Goal: Task Accomplishment & Management: Use online tool/utility

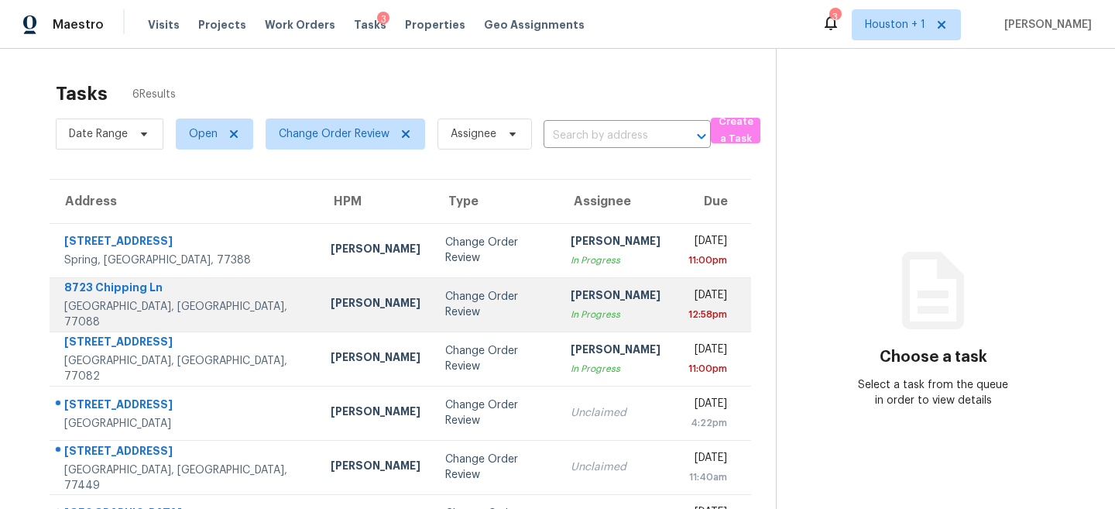
scroll to position [52, 0]
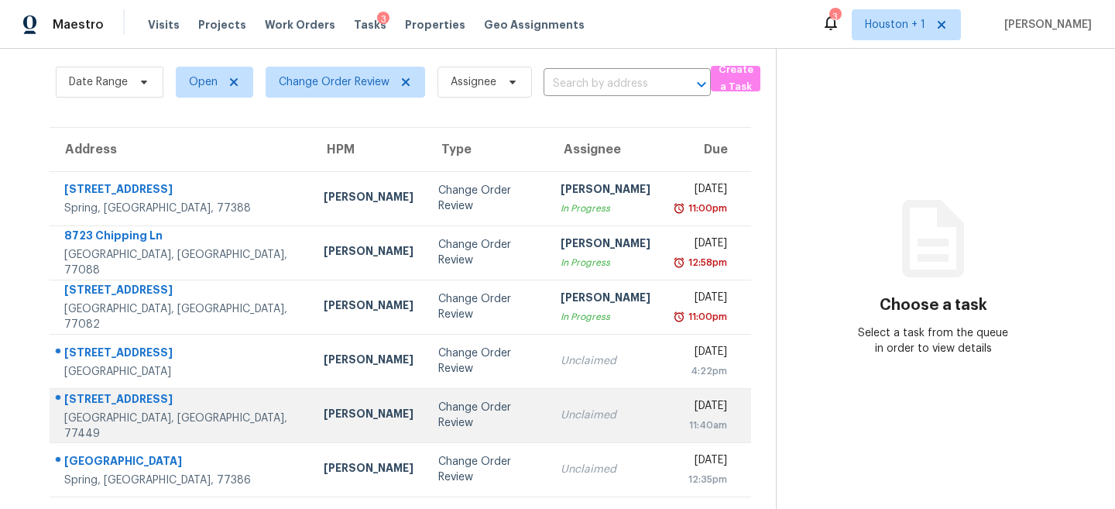
click at [548, 437] on td "Unclaimed" at bounding box center [605, 415] width 115 height 54
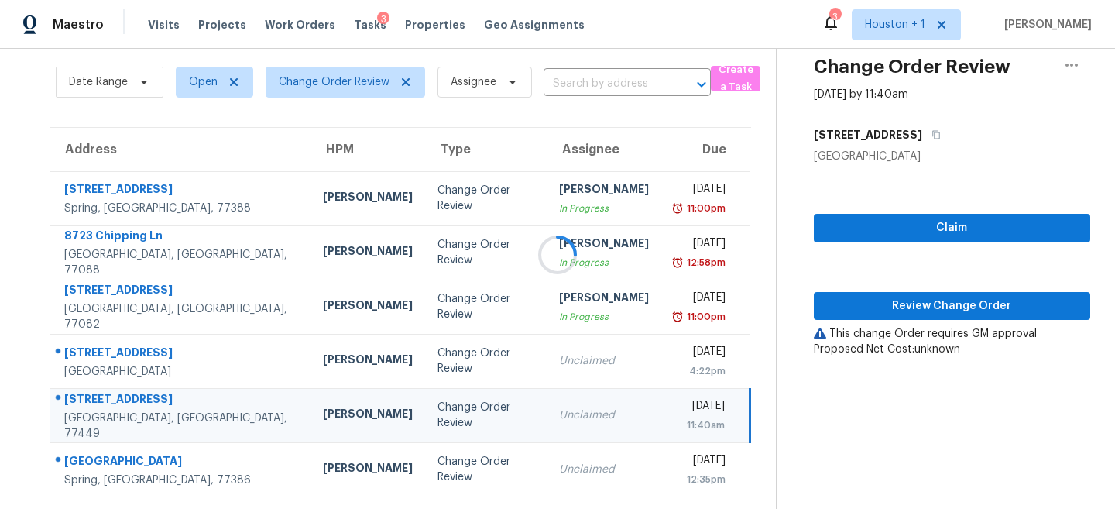
click at [488, 454] on div at bounding box center [557, 254] width 1115 height 509
click at [425, 399] on td "Change Order Review" at bounding box center [486, 415] width 122 height 54
click at [906, 305] on span "Review Change Order" at bounding box center [952, 305] width 252 height 19
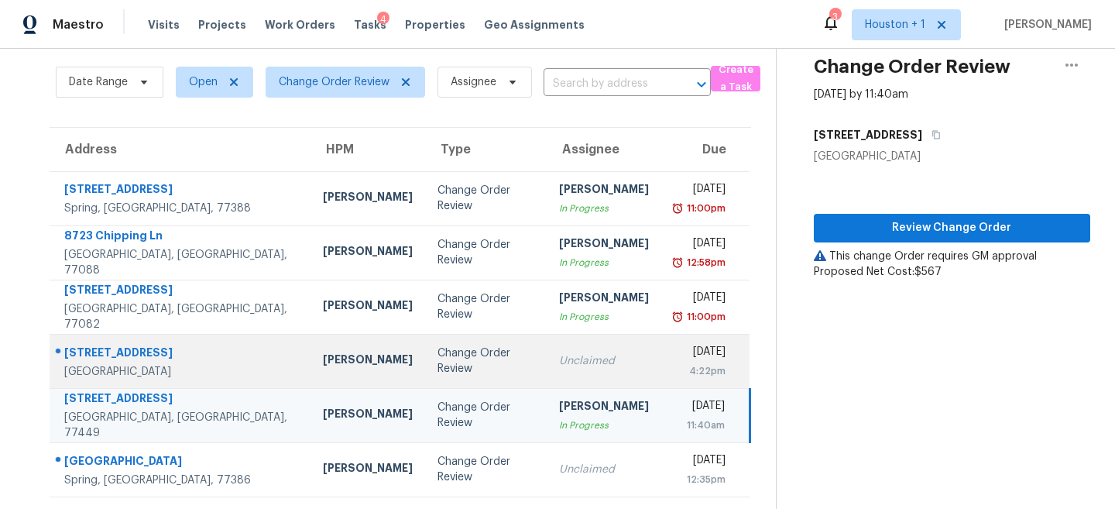
click at [459, 351] on td "Change Order Review" at bounding box center [486, 361] width 122 height 54
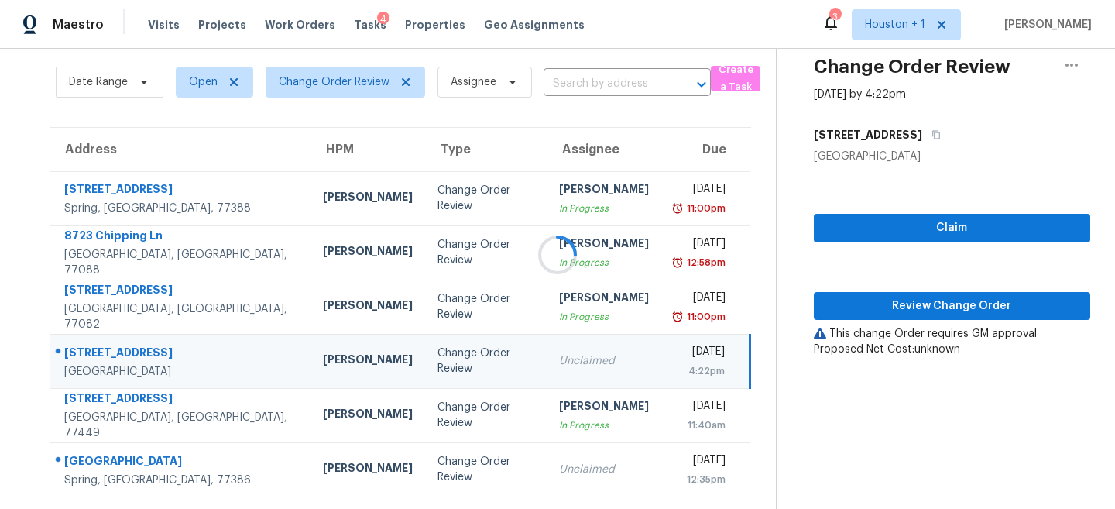
click at [921, 315] on div at bounding box center [557, 254] width 1115 height 509
click at [921, 315] on button "Review Change Order" at bounding box center [952, 306] width 276 height 29
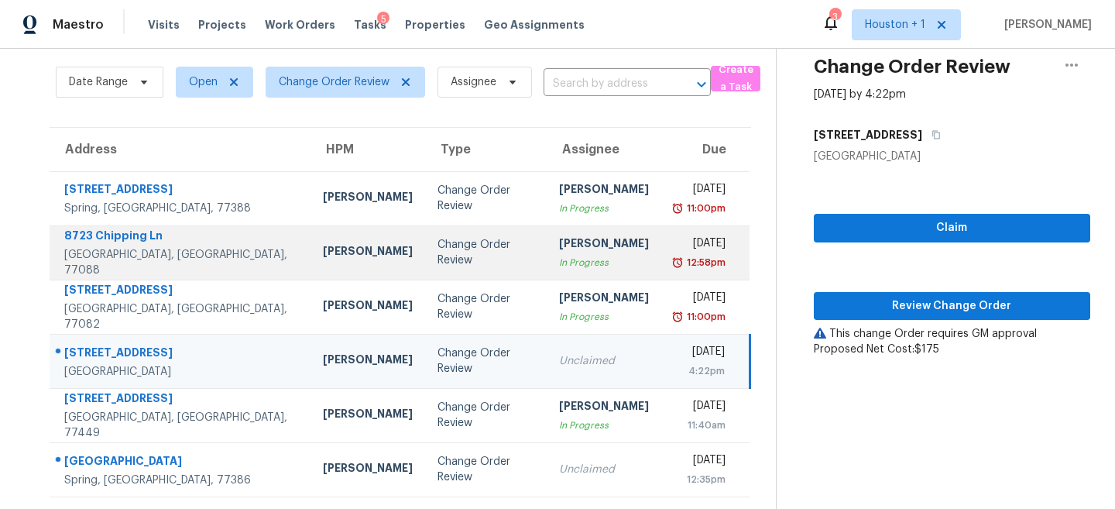
click at [484, 235] on td "Change Order Review" at bounding box center [486, 252] width 122 height 54
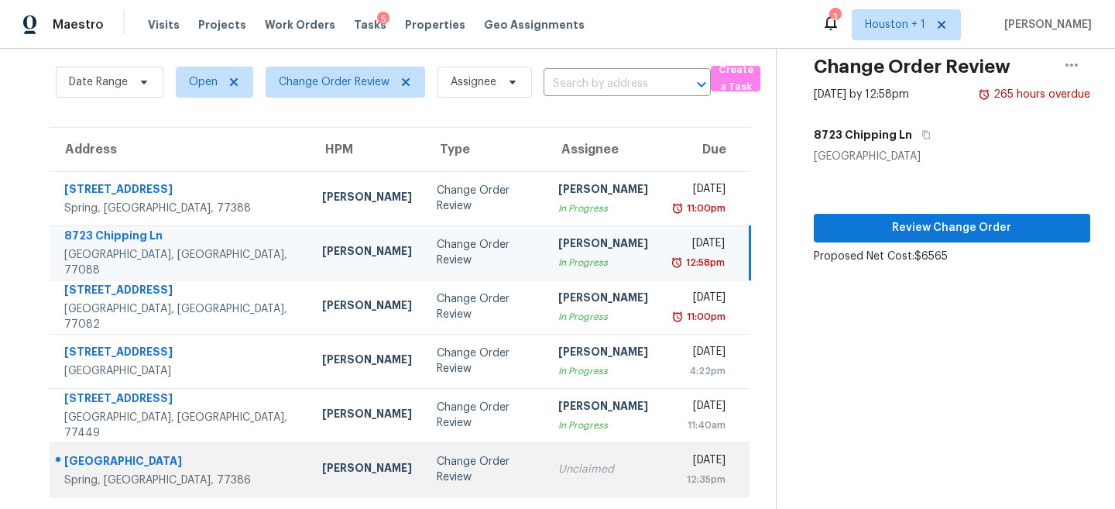
click at [483, 462] on div "Change Order Review" at bounding box center [485, 469] width 97 height 31
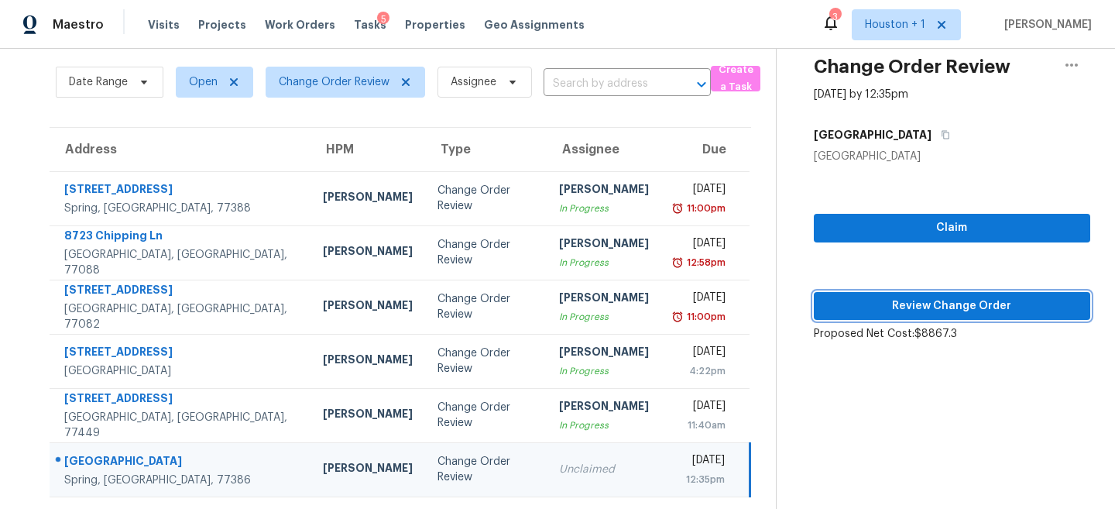
click at [942, 310] on span "Review Change Order" at bounding box center [952, 305] width 252 height 19
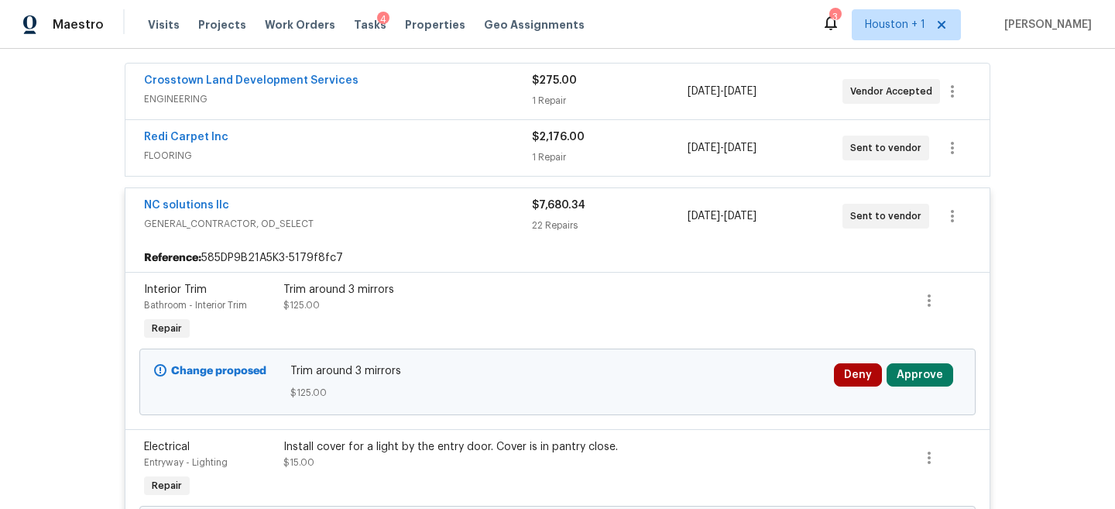
scroll to position [792, 0]
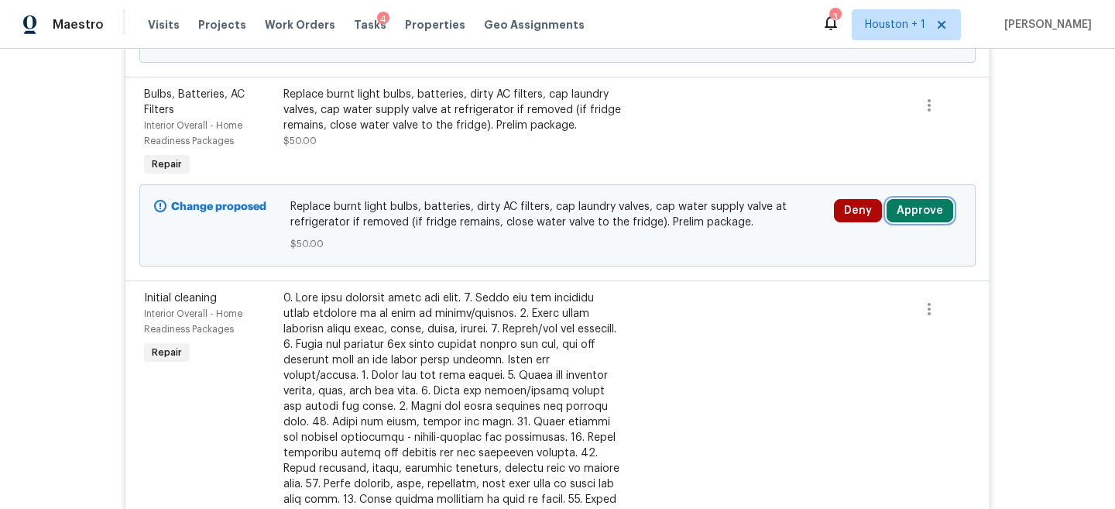
click at [923, 218] on button "Approve" at bounding box center [919, 210] width 67 height 23
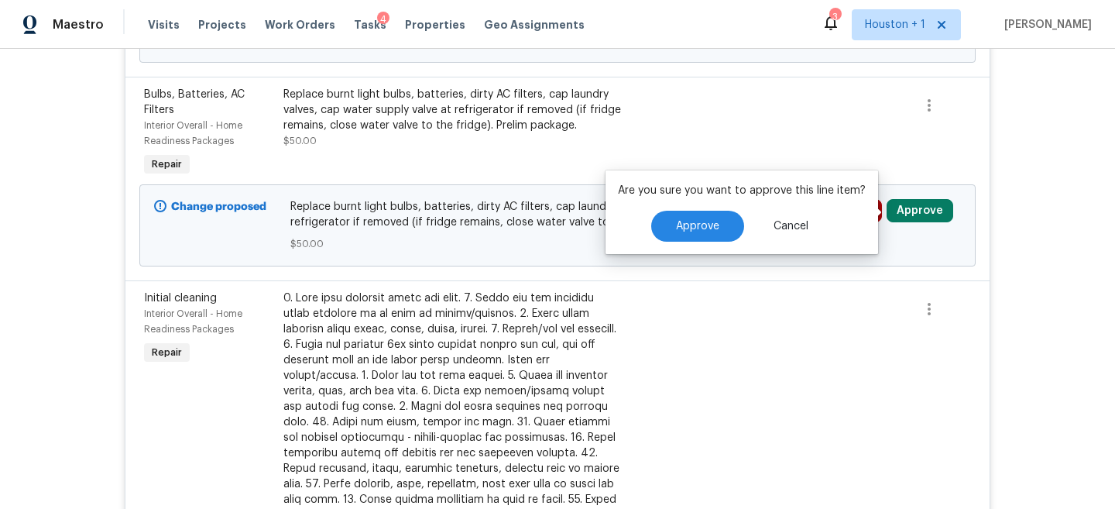
click at [697, 245] on div "Are you sure you want to approve this line item? Approve Cancel" at bounding box center [741, 212] width 272 height 84
click at [680, 213] on button "Approve" at bounding box center [697, 226] width 93 height 31
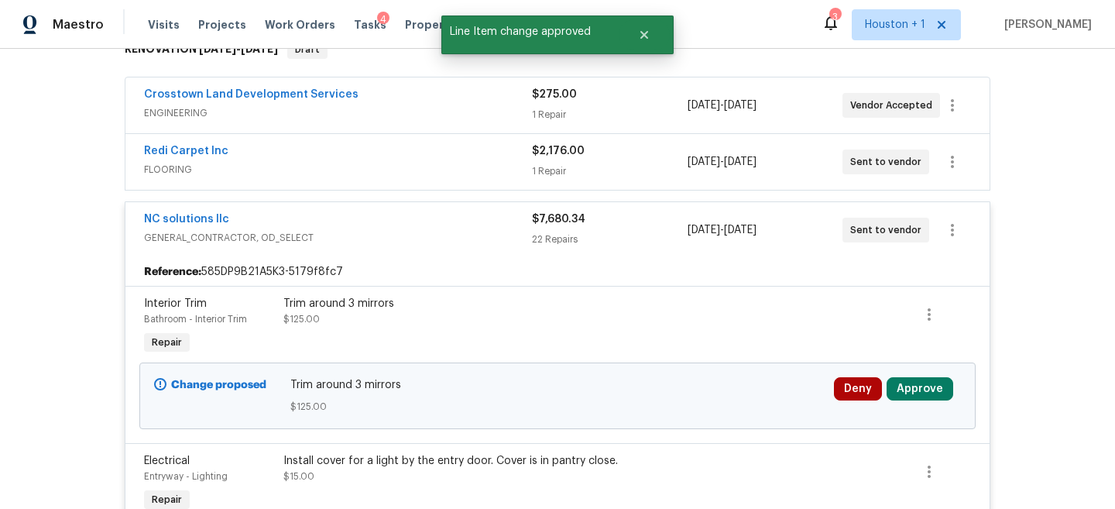
scroll to position [269, 0]
click at [908, 391] on button "Approve" at bounding box center [919, 387] width 67 height 23
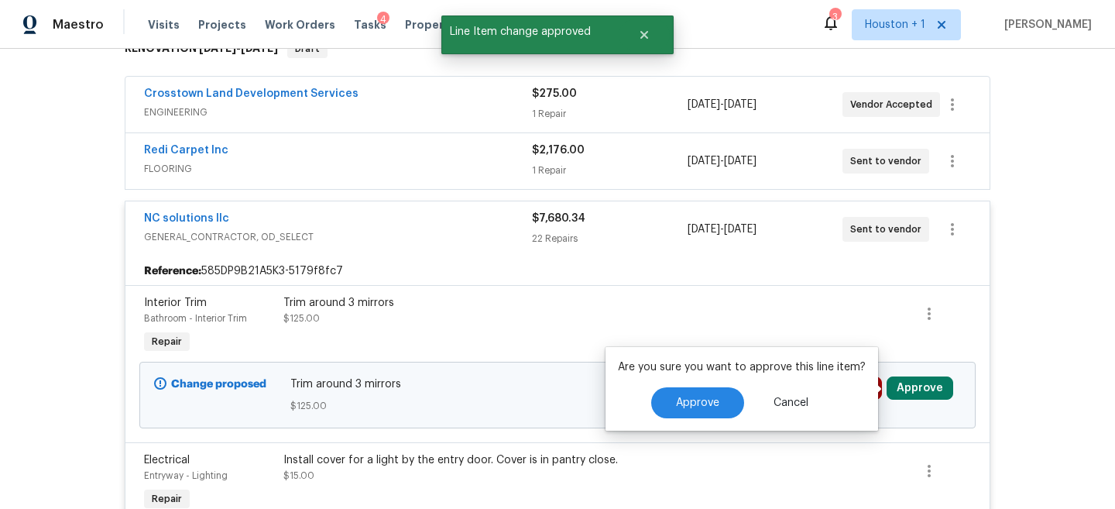
click at [687, 384] on div "Are you sure you want to approve this line item? Approve Cancel" at bounding box center [741, 389] width 272 height 84
click at [687, 402] on span "Approve" at bounding box center [697, 403] width 43 height 12
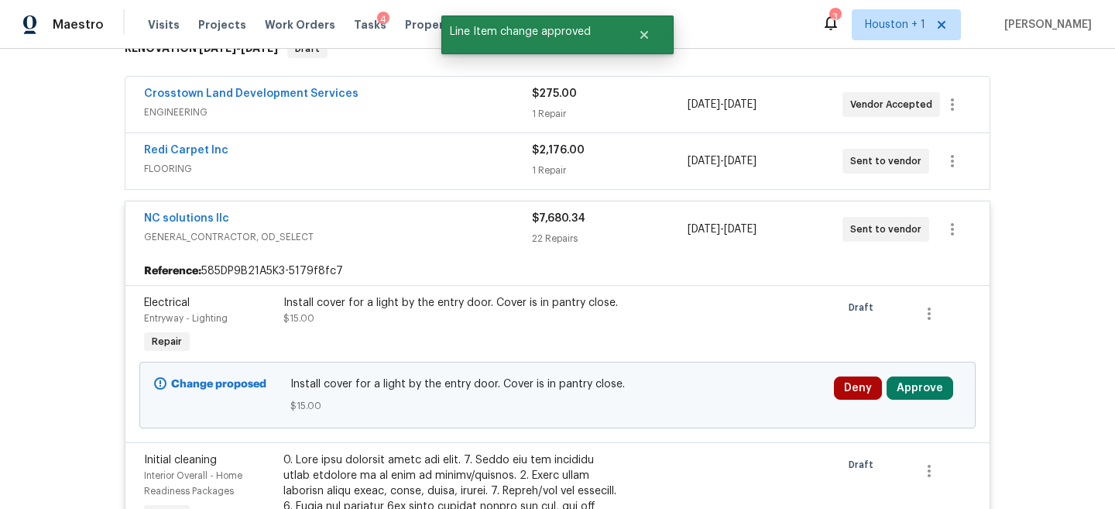
click at [914, 390] on button "Approve" at bounding box center [919, 387] width 67 height 23
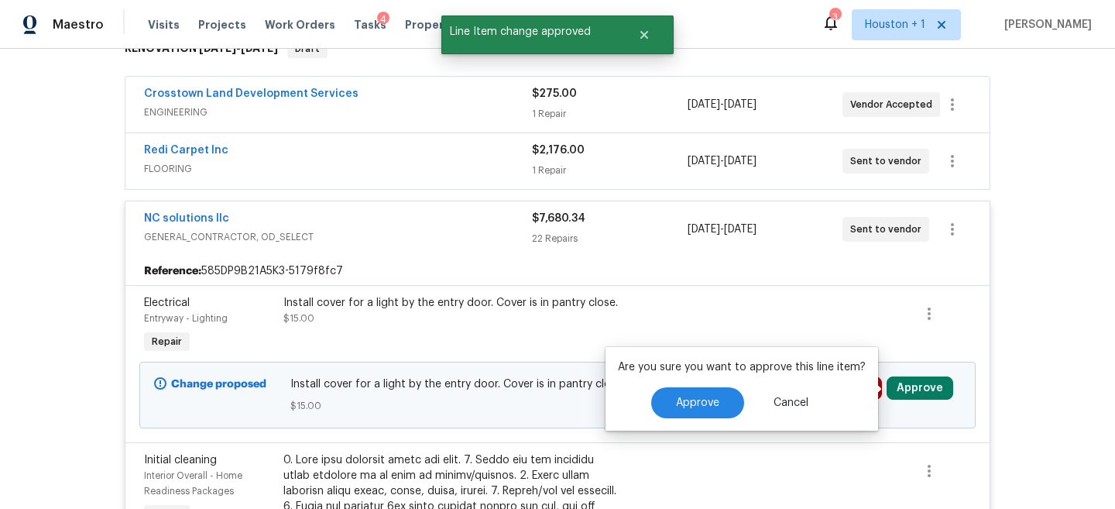
click at [667, 372] on p "Are you sure you want to approve this line item?" at bounding box center [742, 366] width 248 height 15
click at [667, 394] on button "Approve" at bounding box center [697, 402] width 93 height 31
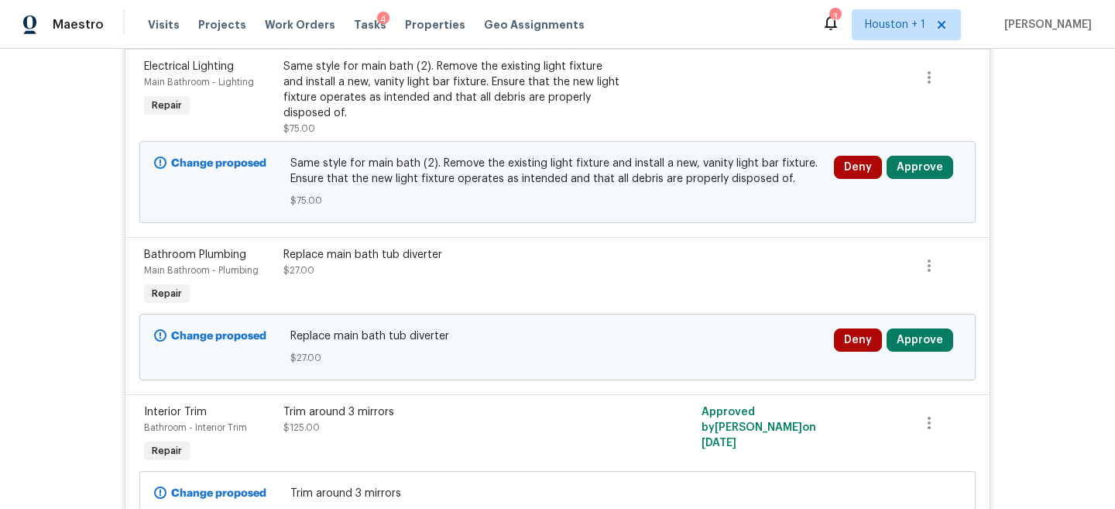
scroll to position [1292, 0]
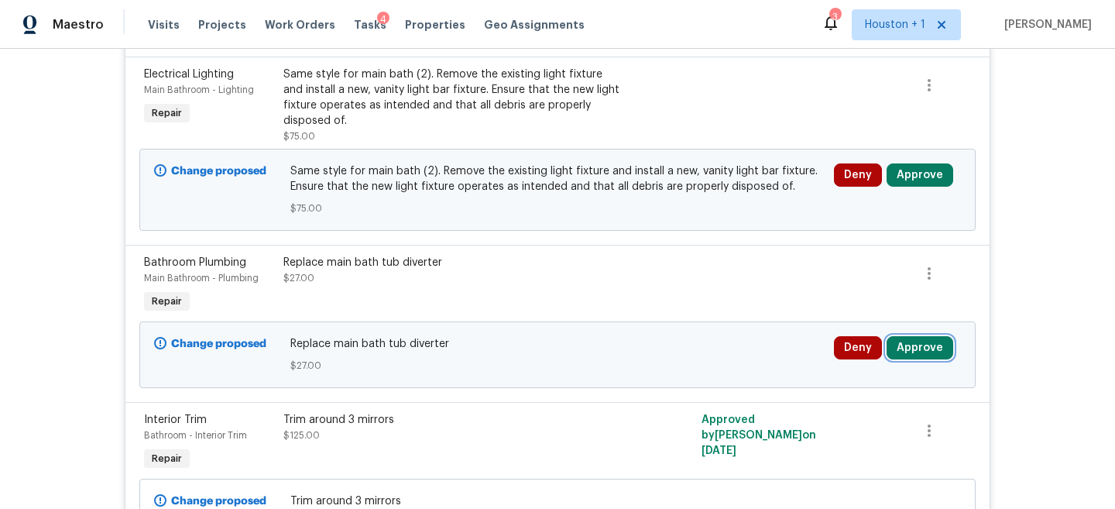
click at [919, 356] on button "Approve" at bounding box center [919, 347] width 67 height 23
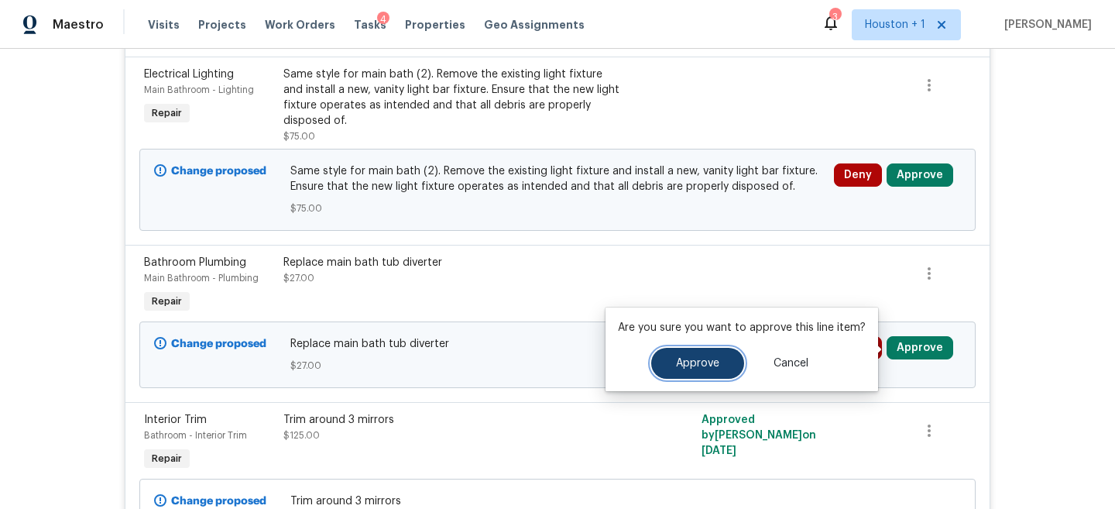
click at [716, 348] on button "Approve" at bounding box center [697, 363] width 93 height 31
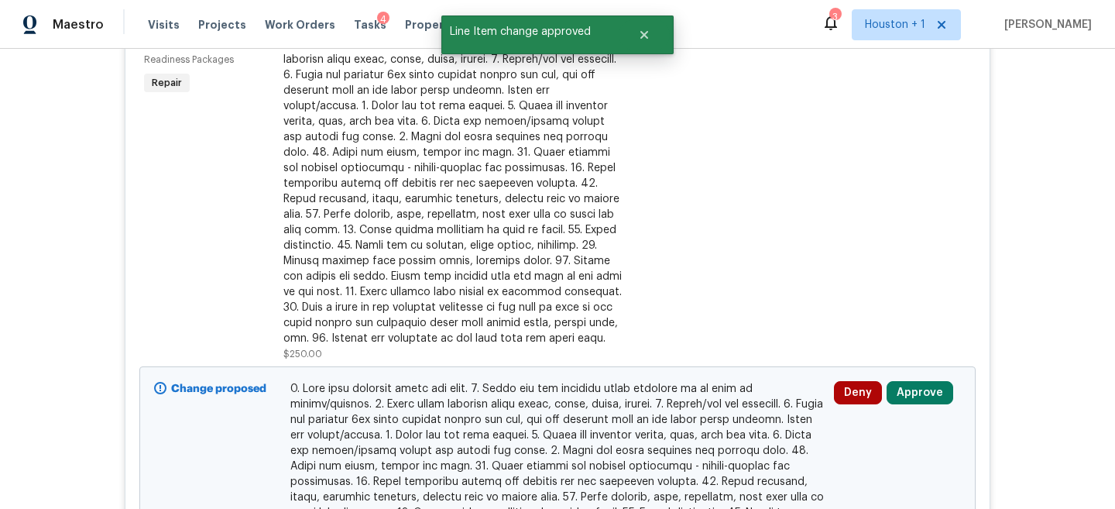
scroll to position [632, 0]
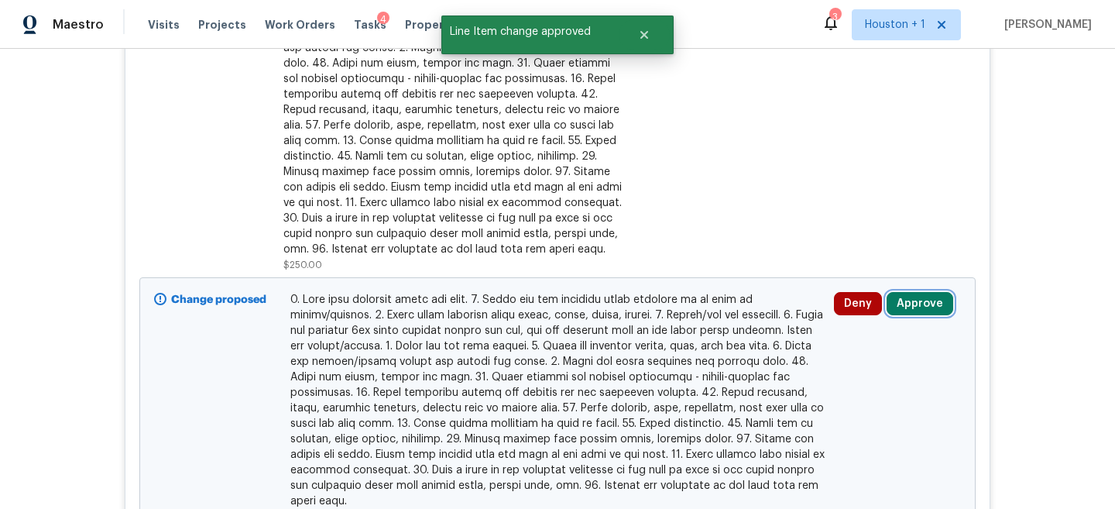
click at [913, 307] on button "Approve" at bounding box center [919, 303] width 67 height 23
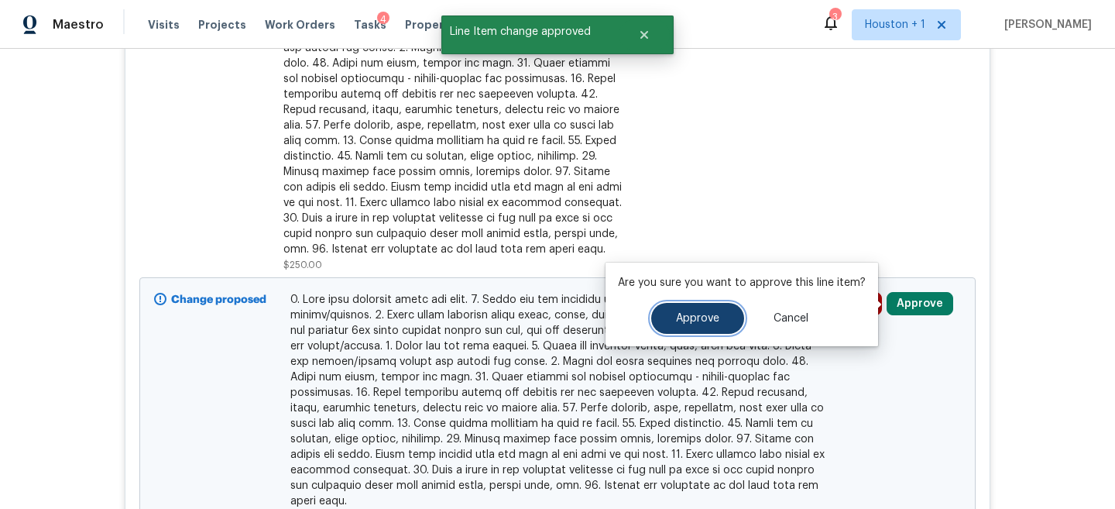
click at [717, 321] on button "Approve" at bounding box center [697, 318] width 93 height 31
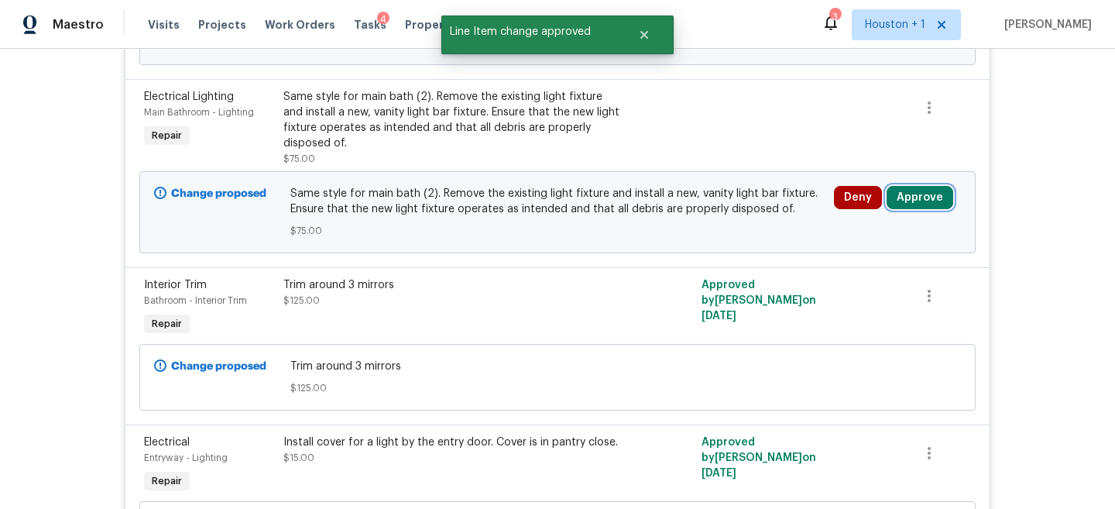
click at [940, 197] on button "Approve" at bounding box center [919, 197] width 67 height 23
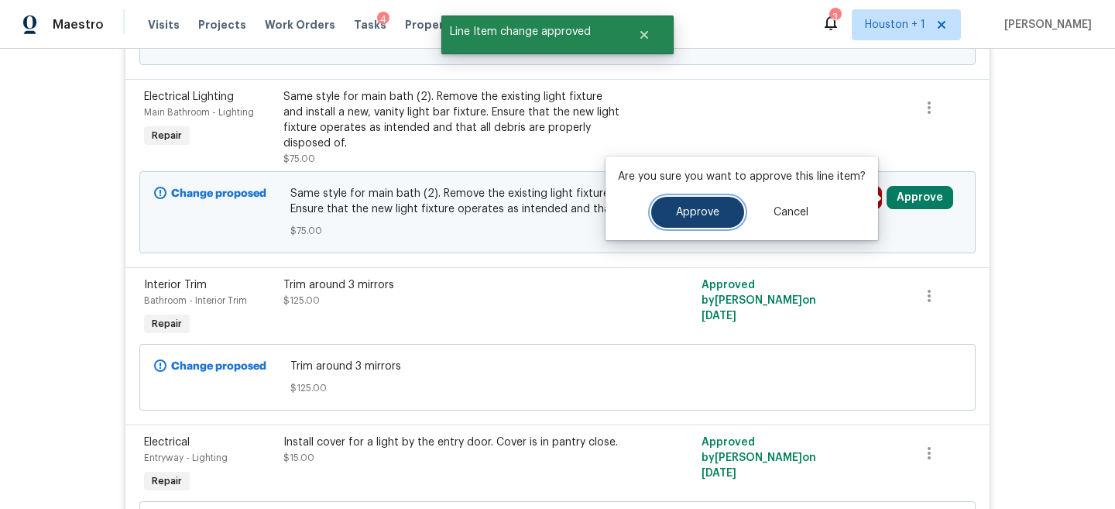
click at [727, 224] on button "Approve" at bounding box center [697, 212] width 93 height 31
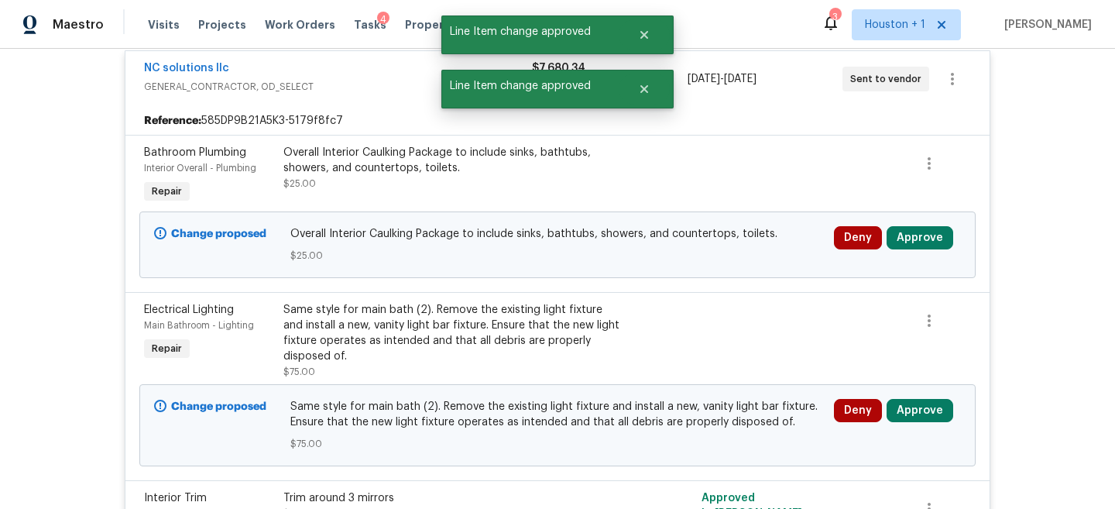
scroll to position [401, 0]
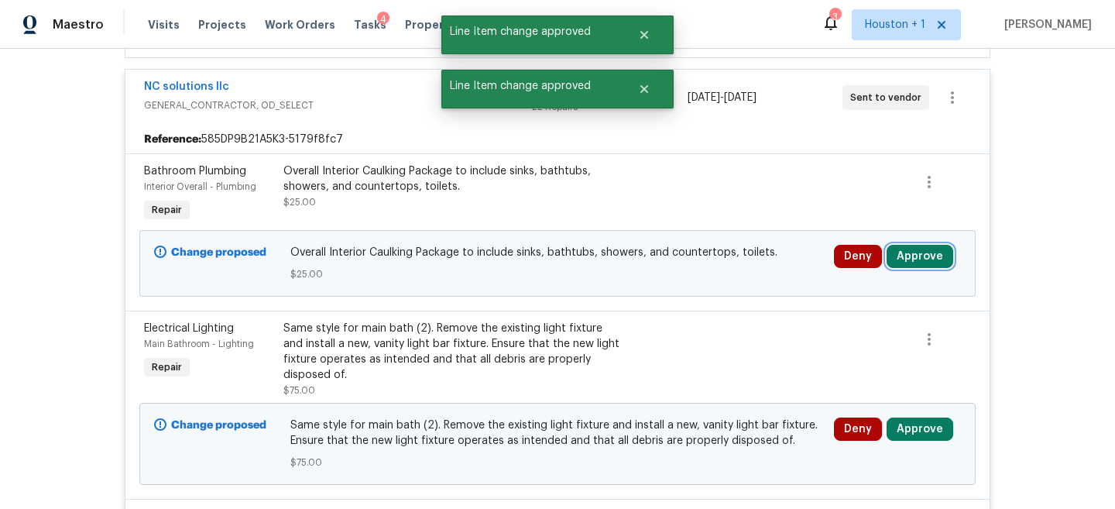
click at [913, 254] on button "Approve" at bounding box center [919, 256] width 67 height 23
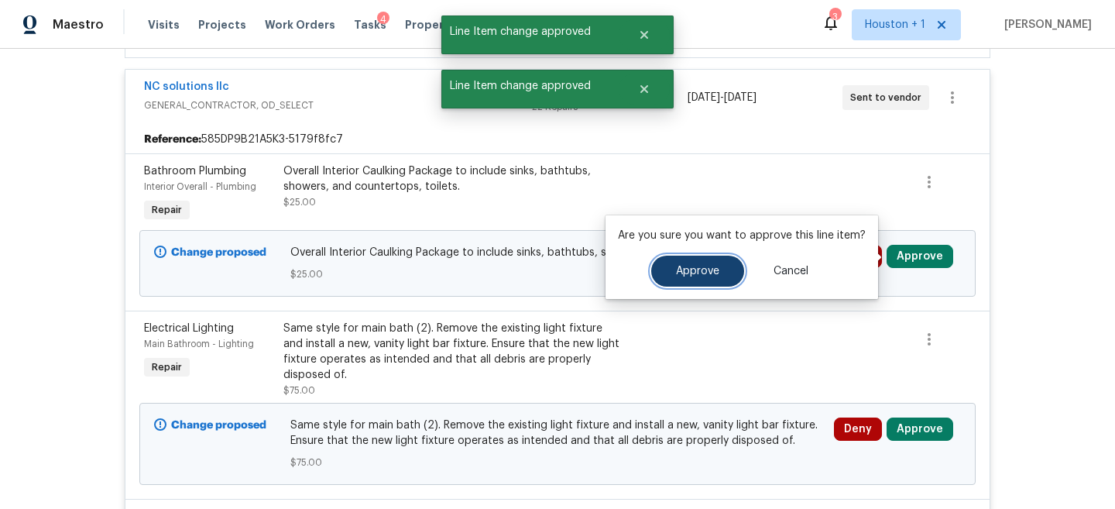
click at [692, 268] on span "Approve" at bounding box center [697, 272] width 43 height 12
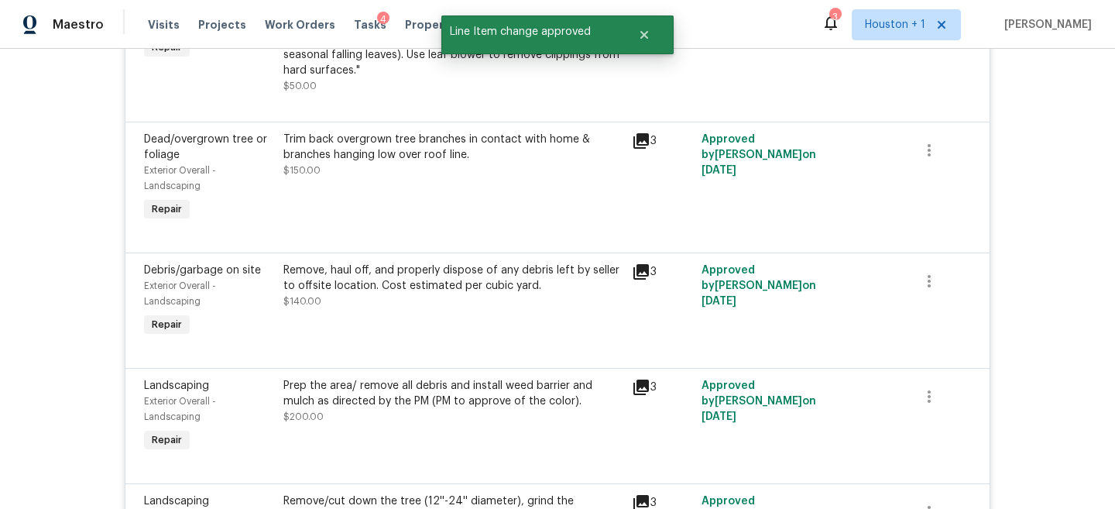
scroll to position [0, 0]
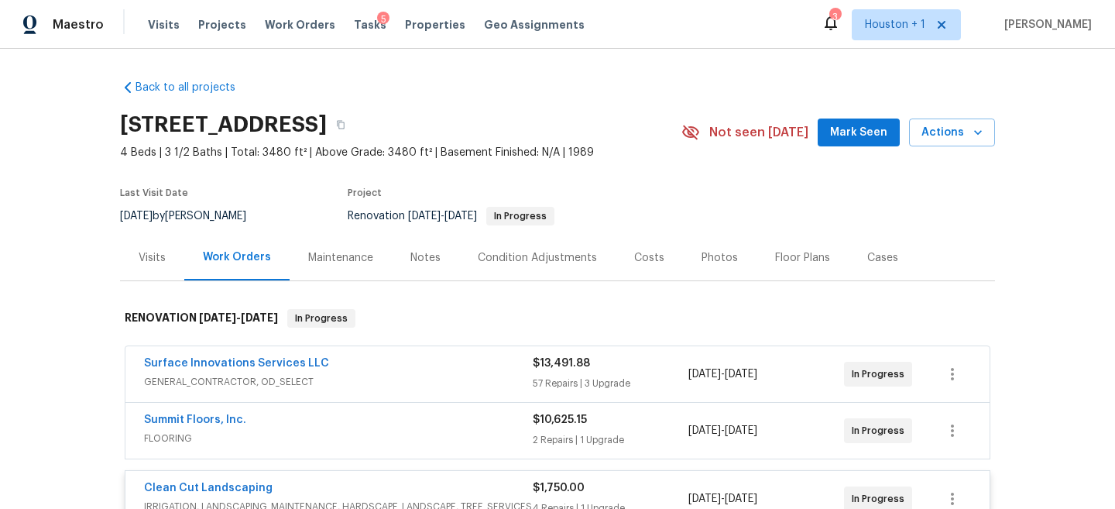
scroll to position [355, 0]
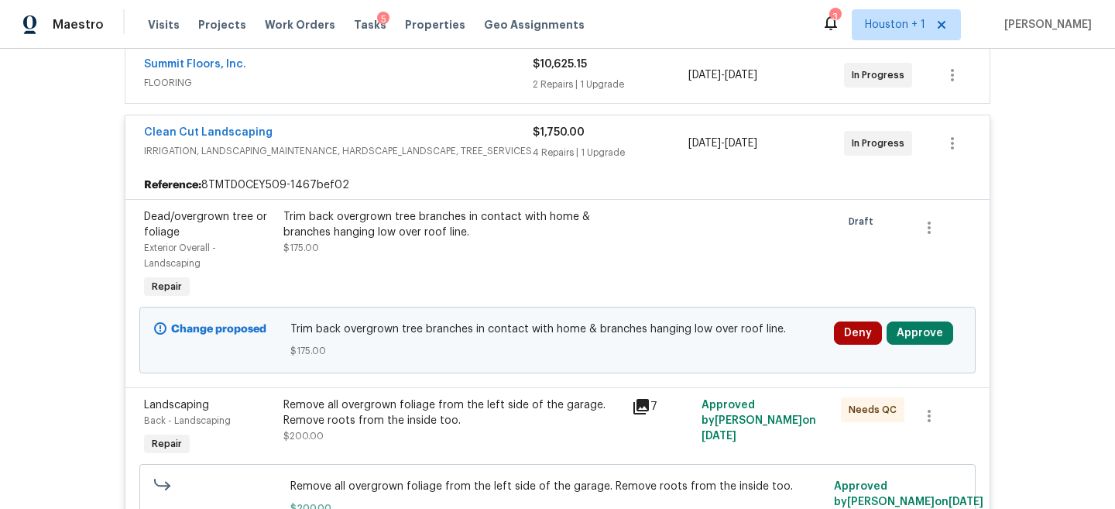
click at [951, 335] on div "Deny Approve" at bounding box center [897, 332] width 127 height 23
click at [928, 333] on button "Approve" at bounding box center [919, 332] width 67 height 23
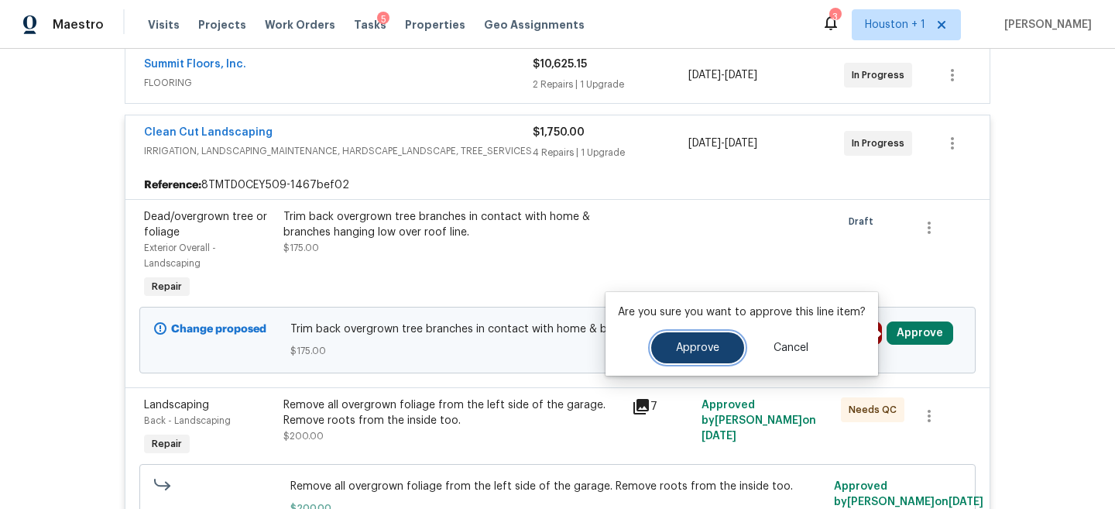
click at [688, 334] on button "Approve" at bounding box center [697, 347] width 93 height 31
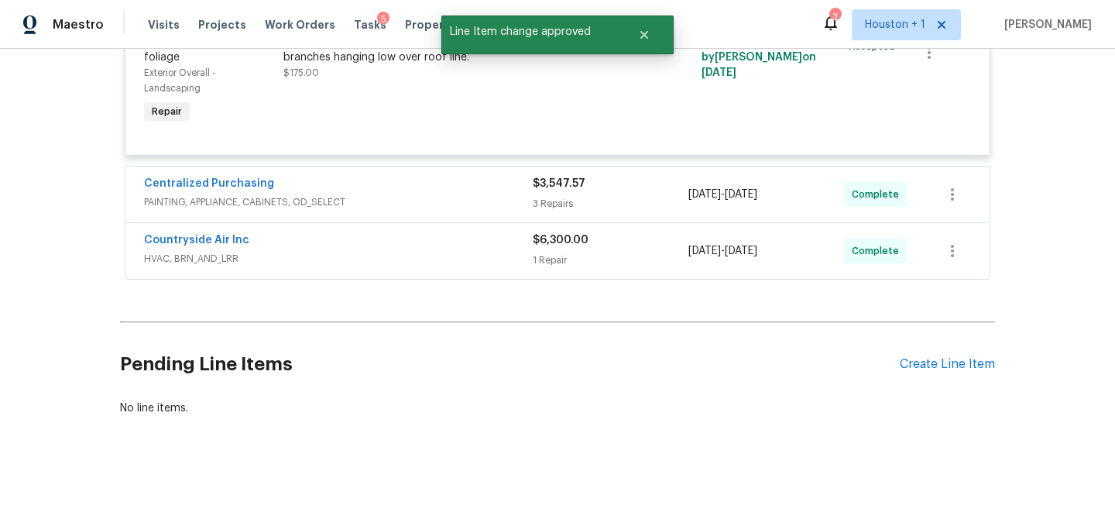
scroll to position [0, 0]
